Goal: Task Accomplishment & Management: Complete application form

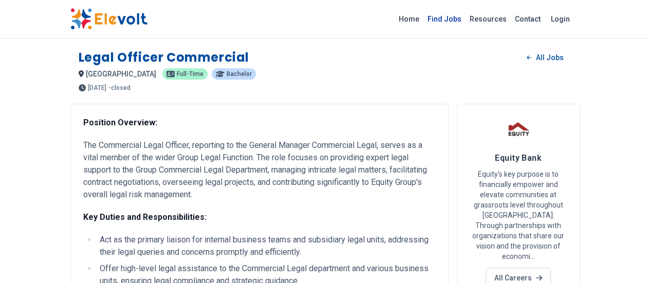
click at [466, 21] on link "Find Jobs" at bounding box center [445, 19] width 42 height 16
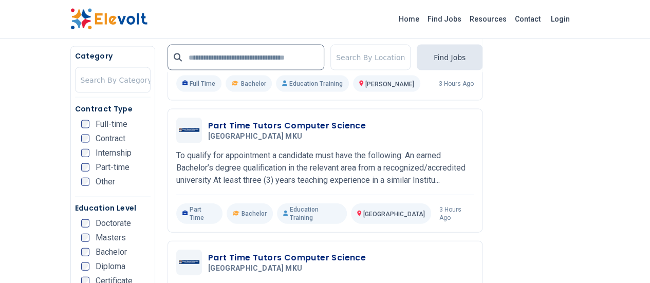
scroll to position [1072, 0]
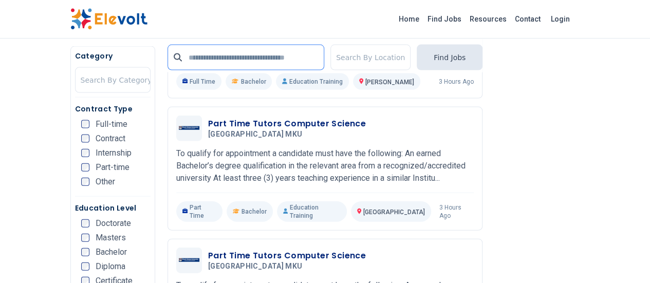
click at [175, 61] on input "text" at bounding box center [246, 58] width 157 height 26
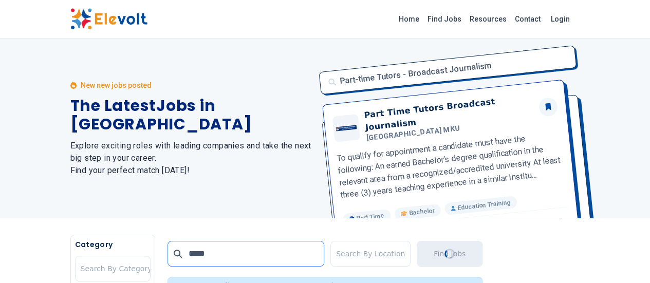
scroll to position [190, 0]
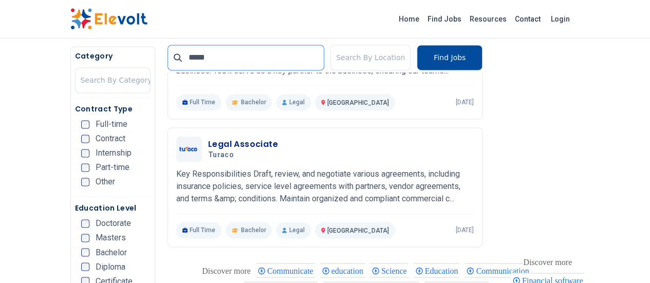
scroll to position [687, 0]
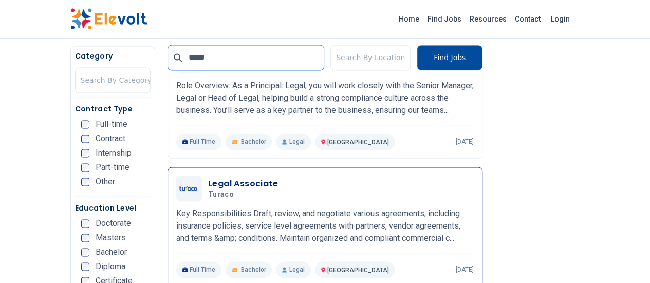
type input "*****"
click at [217, 184] on h3 "Legal Associate" at bounding box center [243, 184] width 70 height 12
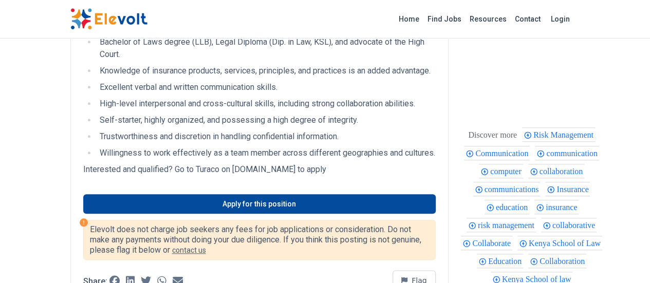
scroll to position [473, 0]
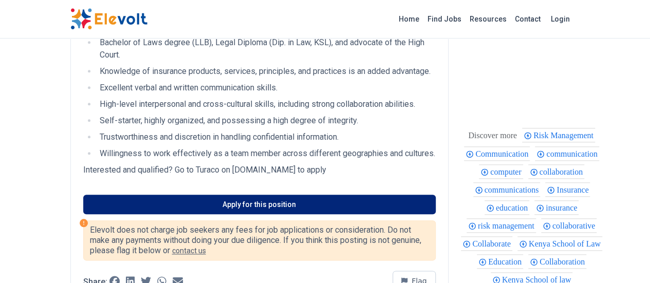
click at [254, 195] on link "Apply for this position" at bounding box center [259, 205] width 353 height 20
